Goal: Task Accomplishment & Management: Manage account settings

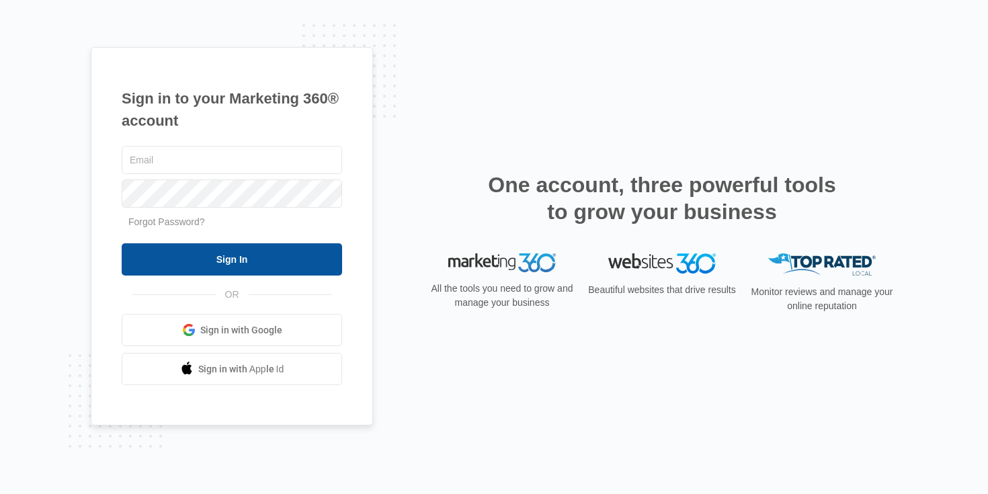
type input "[EMAIL_ADDRESS][DOMAIN_NAME]"
click at [231, 270] on input "Sign In" at bounding box center [232, 259] width 220 height 32
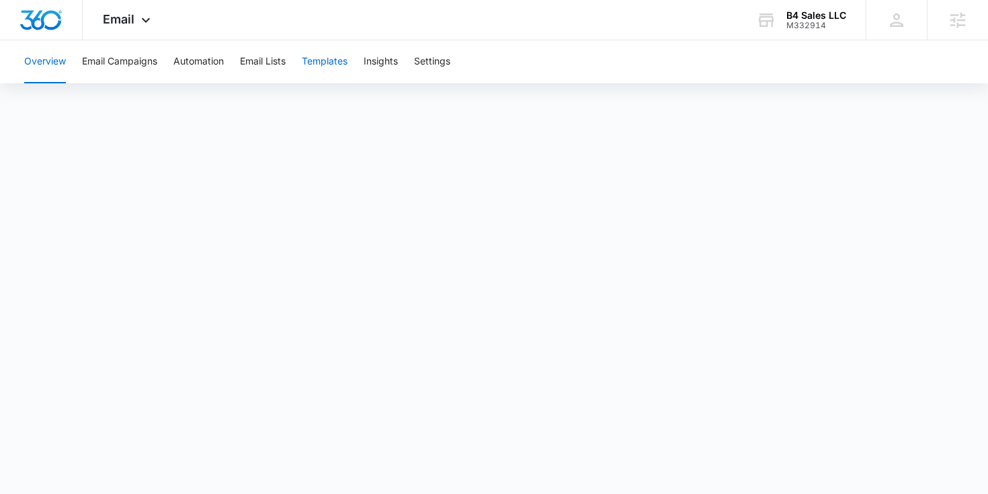
click at [342, 59] on button "Templates" at bounding box center [325, 61] width 46 height 43
click at [214, 57] on button "Automation" at bounding box center [198, 61] width 50 height 43
click at [132, 30] on div "Email Apps Reputation Websites Forms CRM Email Social Content Ads Intelligence …" at bounding box center [128, 20] width 91 height 40
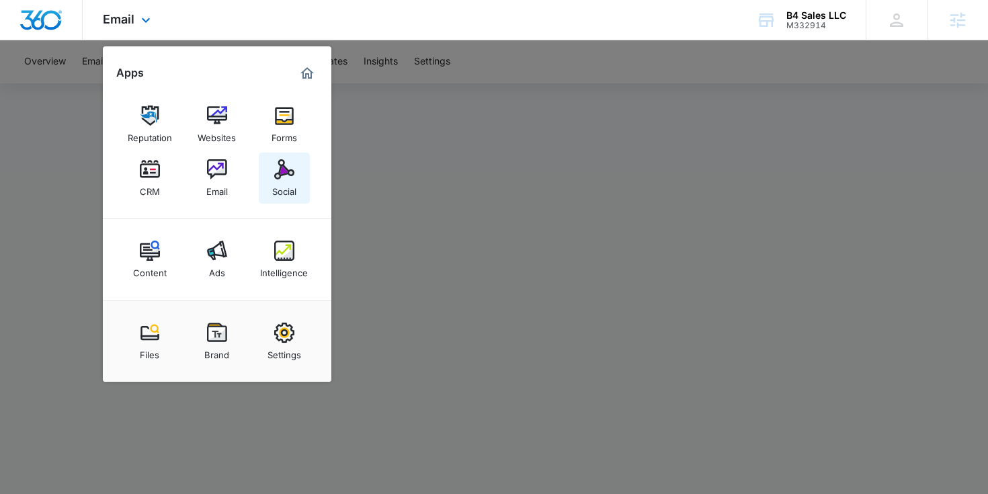
click at [288, 169] on img at bounding box center [284, 169] width 20 height 20
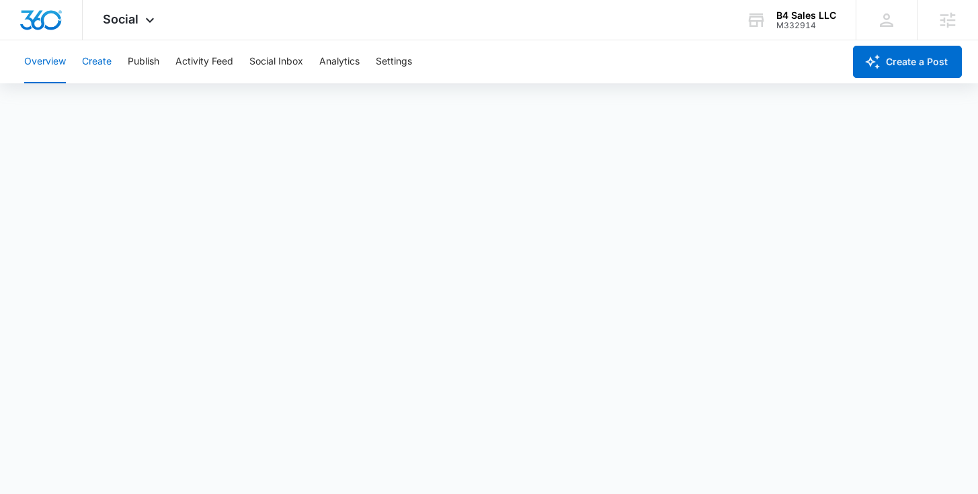
click at [98, 69] on button "Create" at bounding box center [97, 61] width 30 height 43
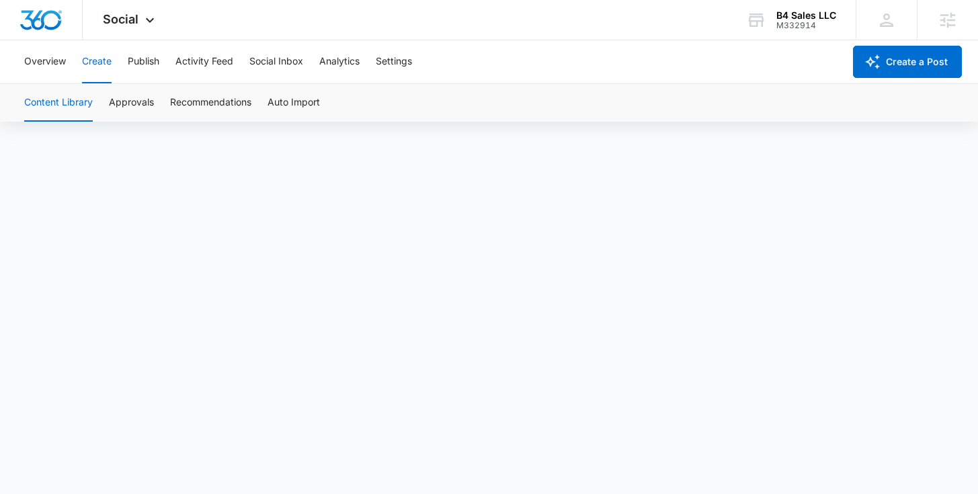
scroll to position [9, 0]
click at [149, 74] on button "Publish" at bounding box center [144, 61] width 32 height 43
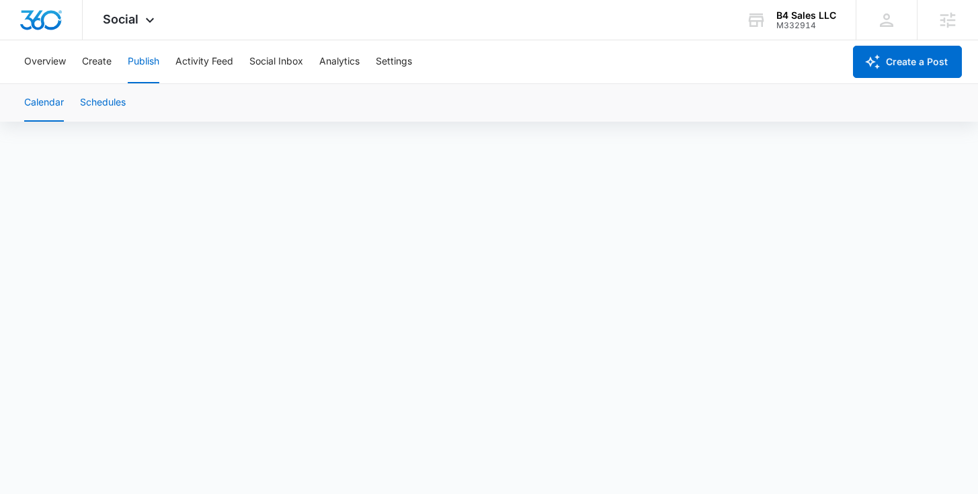
click at [94, 102] on button "Schedules" at bounding box center [103, 103] width 46 height 38
click at [109, 101] on button "Schedules" at bounding box center [103, 103] width 46 height 38
click at [89, 63] on button "Create" at bounding box center [97, 61] width 30 height 43
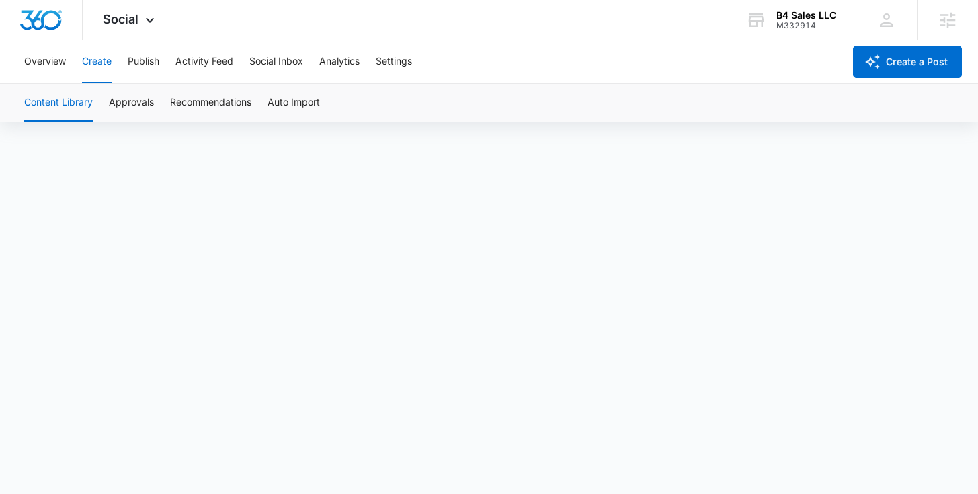
scroll to position [9, 0]
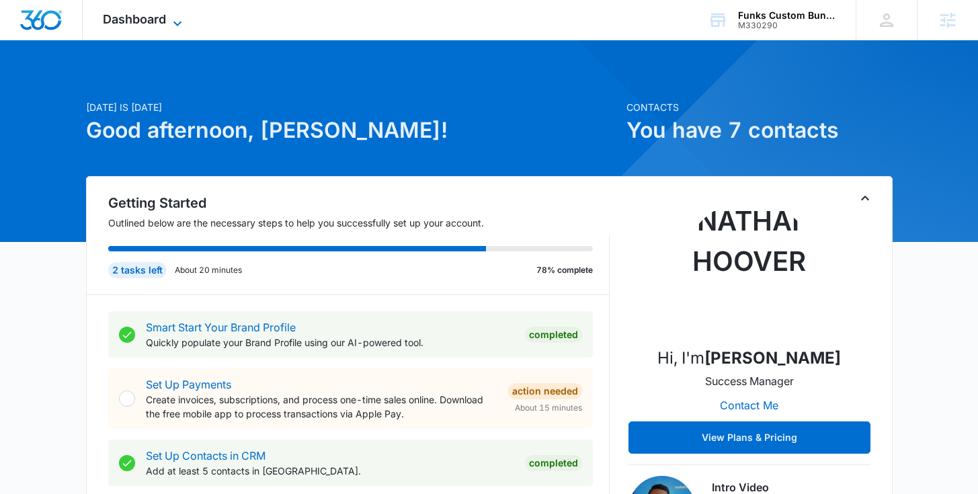
click at [151, 24] on span "Dashboard" at bounding box center [134, 19] width 63 height 14
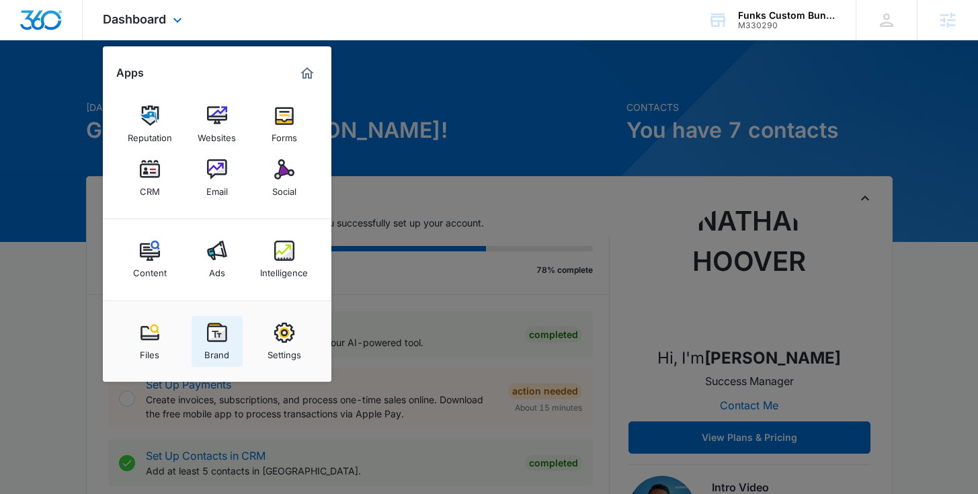
click at [210, 337] on img at bounding box center [217, 333] width 20 height 20
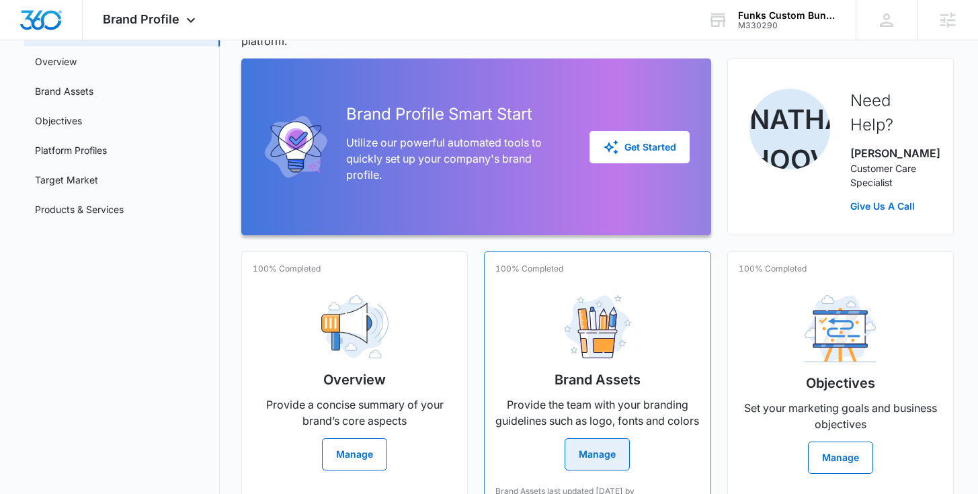
scroll to position [111, 0]
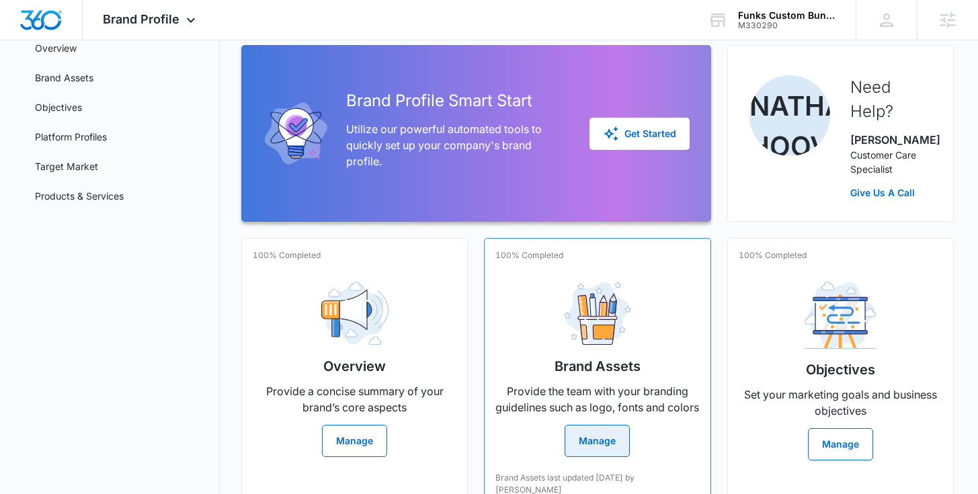
click at [554, 255] on p "100% Completed" at bounding box center [529, 255] width 68 height 12
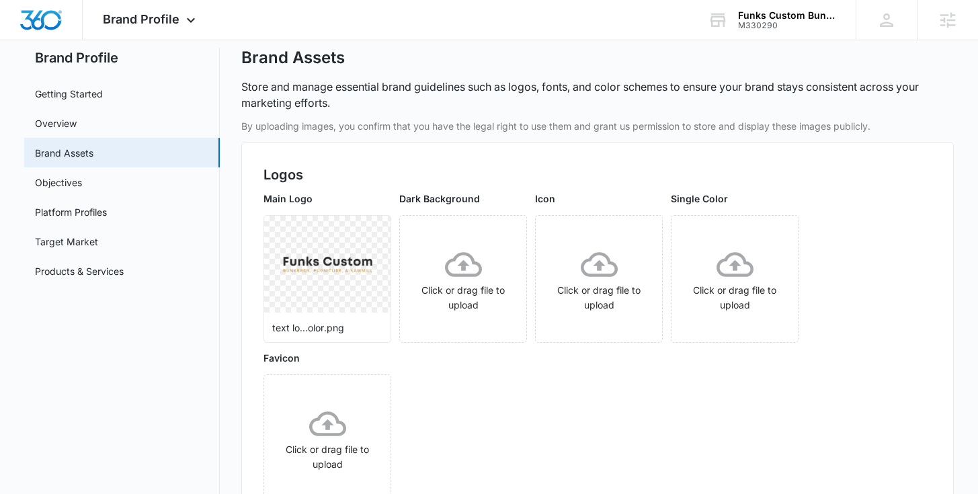
scroll to position [93, 0]
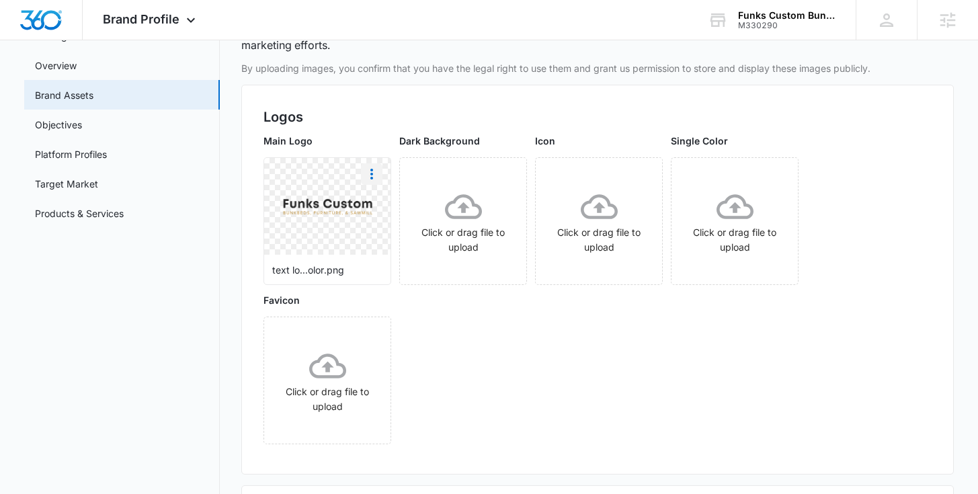
click at [378, 175] on icon "More" at bounding box center [372, 174] width 16 height 16
click at [389, 207] on div "Download" at bounding box center [400, 211] width 44 height 9
click at [62, 177] on link "Target Market" at bounding box center [66, 184] width 63 height 14
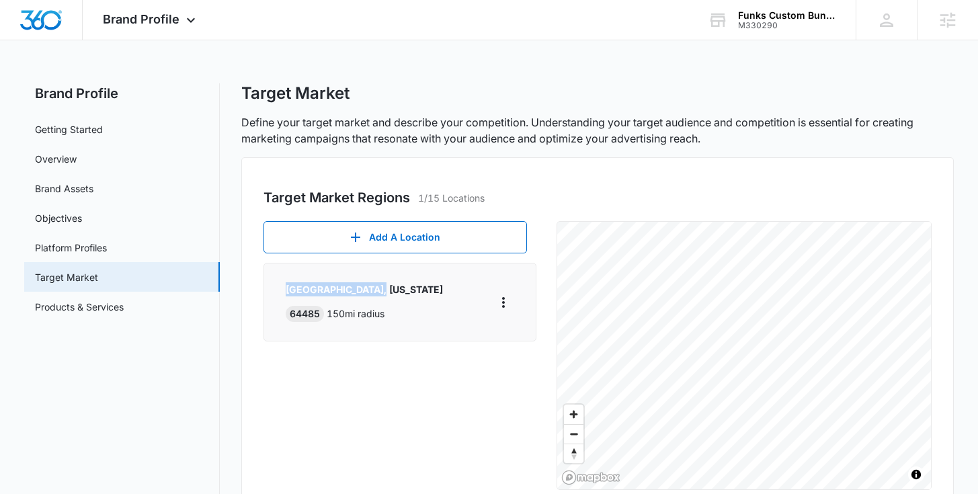
drag, startPoint x: 371, startPoint y: 288, endPoint x: 285, endPoint y: 288, distance: 86.0
click at [285, 288] on div "Savannah, Missouri 64485 150 mi radius" at bounding box center [399, 302] width 273 height 79
copy p "Savannah, Missouri"
click at [161, 19] on span "Brand Profile" at bounding box center [141, 19] width 77 height 14
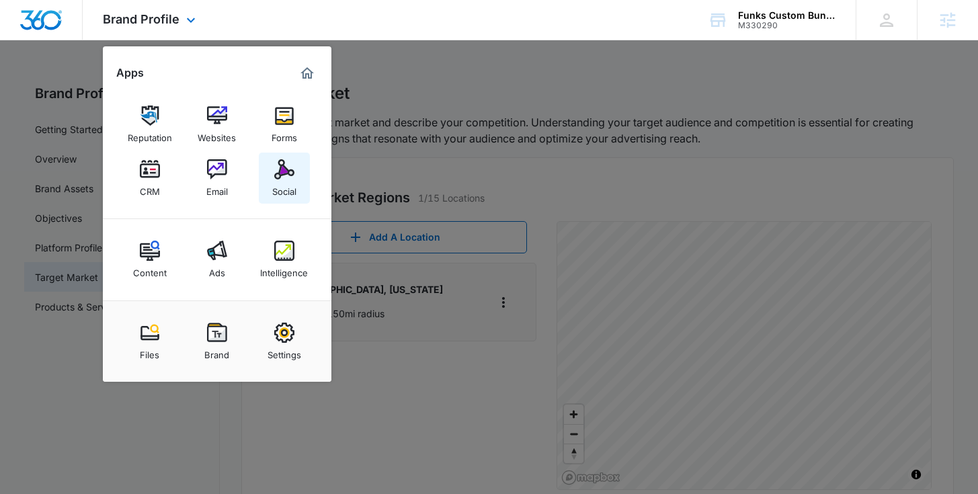
click at [264, 177] on link "Social" at bounding box center [284, 178] width 51 height 51
